Goal: Communication & Community: Participate in discussion

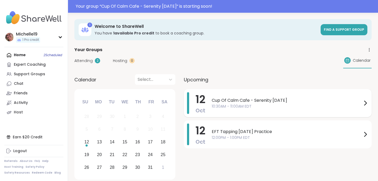
click at [235, 105] on span "10:30AM - 11:00AM EDT" at bounding box center [287, 107] width 150 height 6
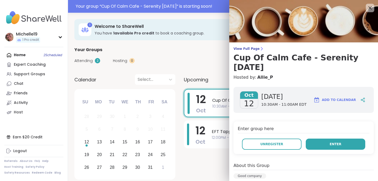
click at [337, 139] on button "Enter" at bounding box center [334, 144] width 59 height 11
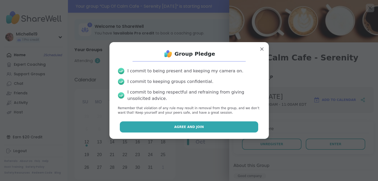
click at [193, 126] on span "Agree and Join" at bounding box center [189, 127] width 30 height 5
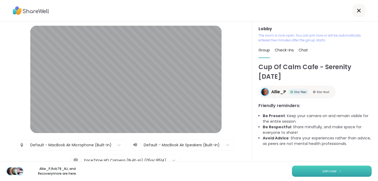
click at [326, 169] on span "Join now" at bounding box center [329, 171] width 15 height 5
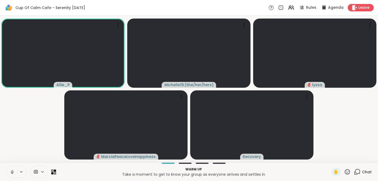
click at [358, 172] on icon at bounding box center [357, 172] width 7 height 7
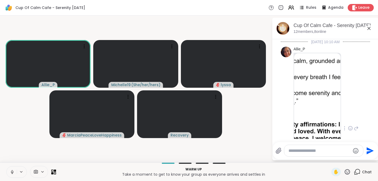
scroll to position [1, 0]
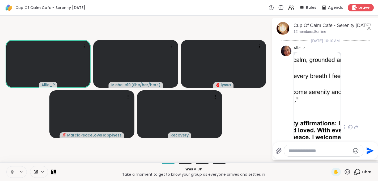
click at [316, 94] on img at bounding box center [317, 101] width 46 height 98
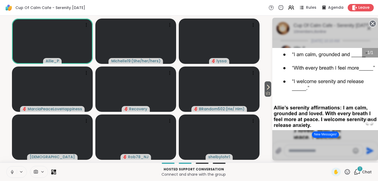
click at [11, 173] on icon at bounding box center [12, 172] width 3 height 2
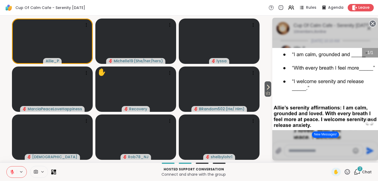
click at [372, 24] on icon at bounding box center [372, 23] width 7 height 7
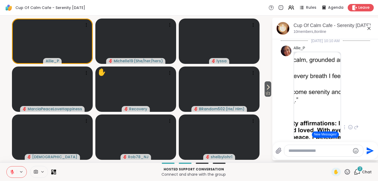
click at [369, 28] on icon at bounding box center [368, 28] width 3 height 3
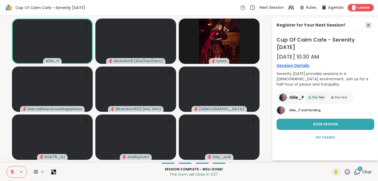
click at [368, 25] on icon at bounding box center [368, 25] width 3 height 3
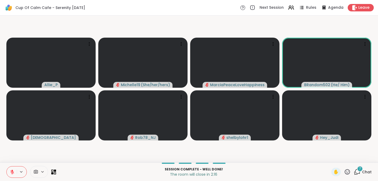
click at [12, 171] on icon at bounding box center [12, 171] width 2 height 2
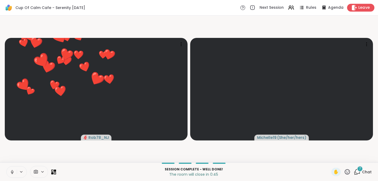
click at [358, 7] on div "Leave" at bounding box center [360, 8] width 27 height 8
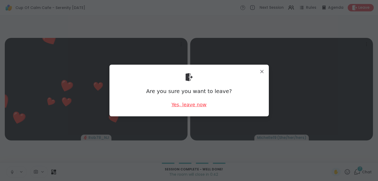
click at [193, 106] on div "Yes, leave now" at bounding box center [188, 104] width 35 height 7
